Goal: Information Seeking & Learning: Check status

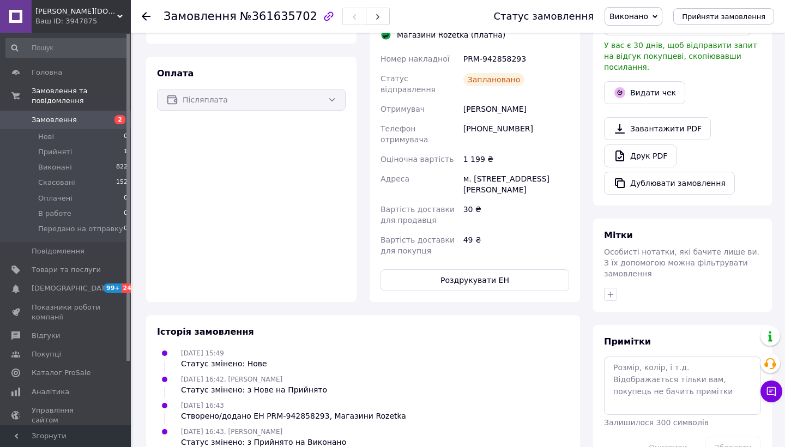
scroll to position [306, 0]
click at [150, 20] on icon at bounding box center [146, 16] width 9 height 9
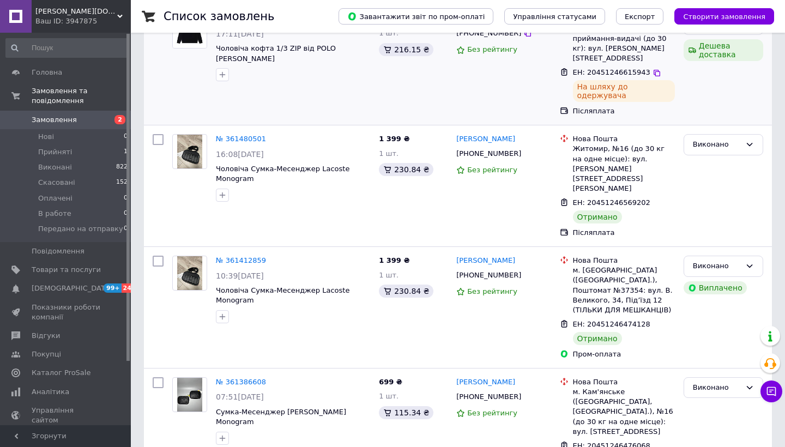
scroll to position [309, 0]
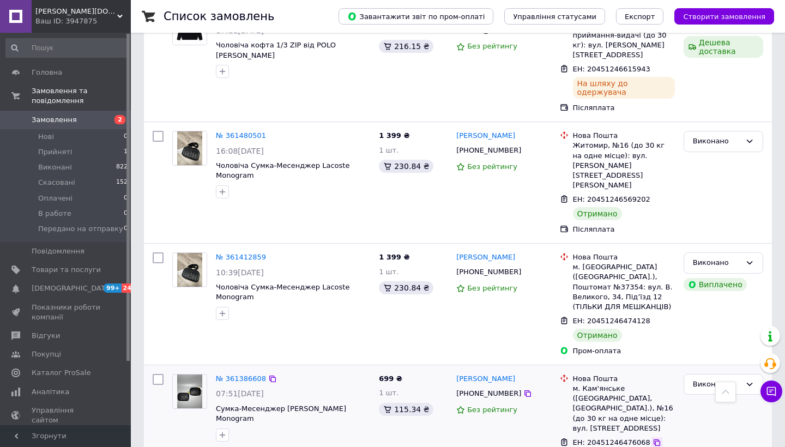
click at [654, 439] on icon at bounding box center [657, 442] width 7 height 7
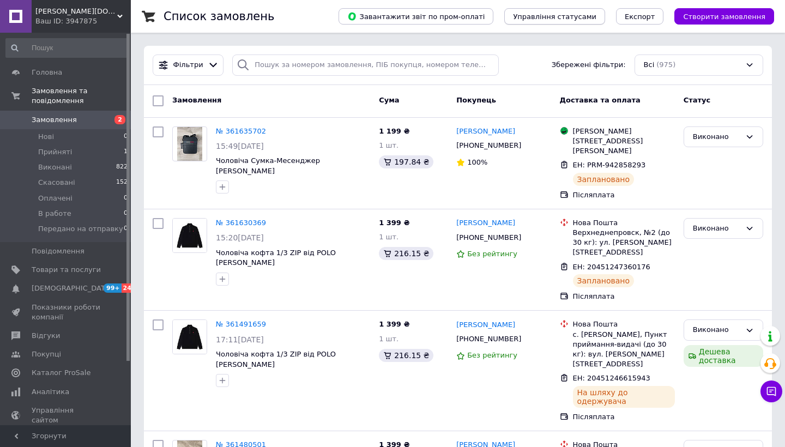
scroll to position [0, 0]
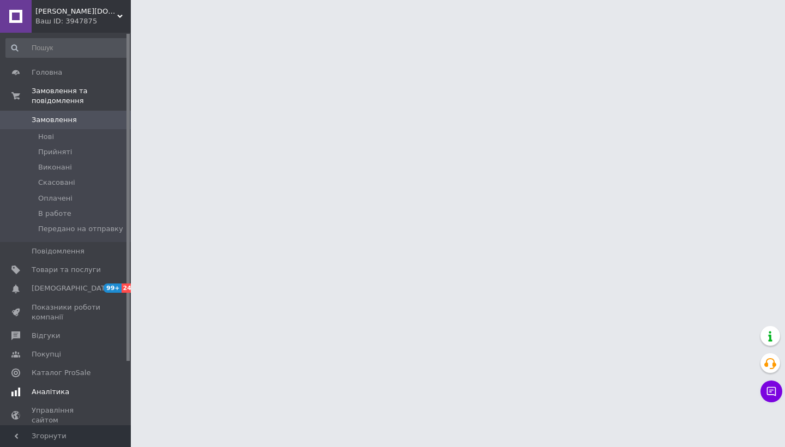
click at [58, 390] on span "Аналітика" at bounding box center [51, 392] width 38 height 10
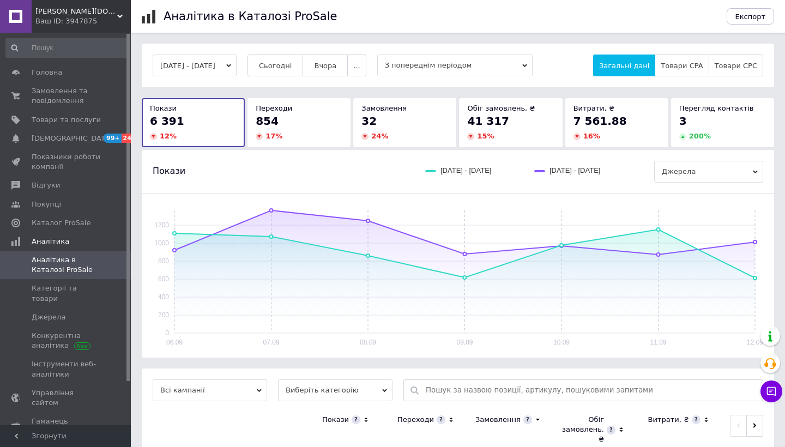
click at [398, 130] on div "32 24 %" at bounding box center [404, 127] width 87 height 28
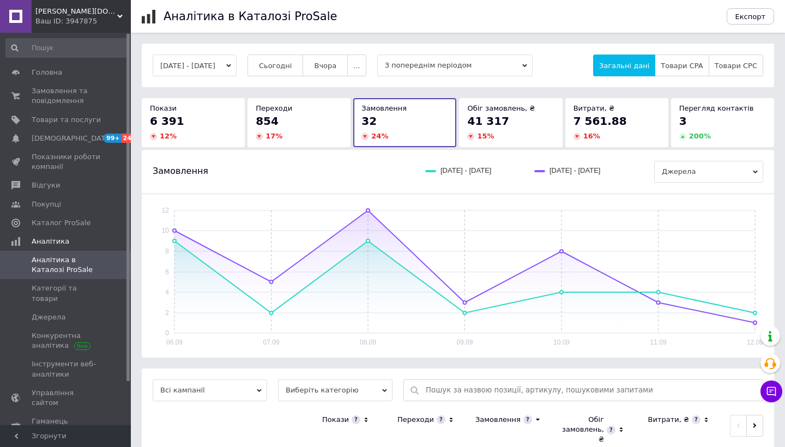
click at [185, 119] on div "6 391" at bounding box center [193, 120] width 87 height 15
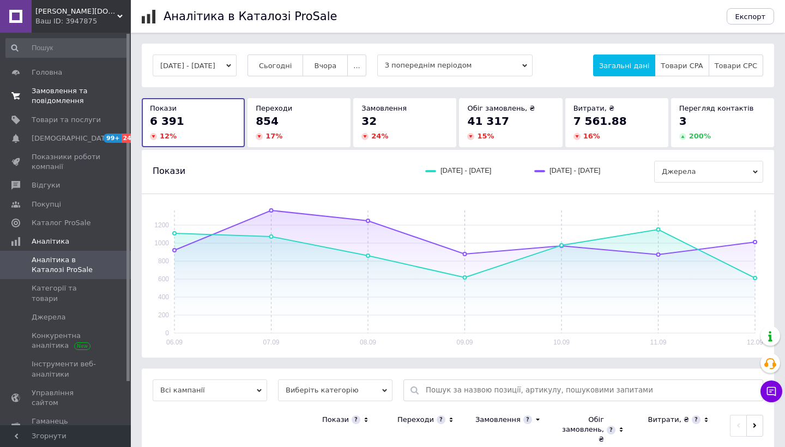
click at [77, 110] on link "Замовлення та повідомлення 0 0" at bounding box center [67, 96] width 134 height 28
